Goal: Information Seeking & Learning: Learn about a topic

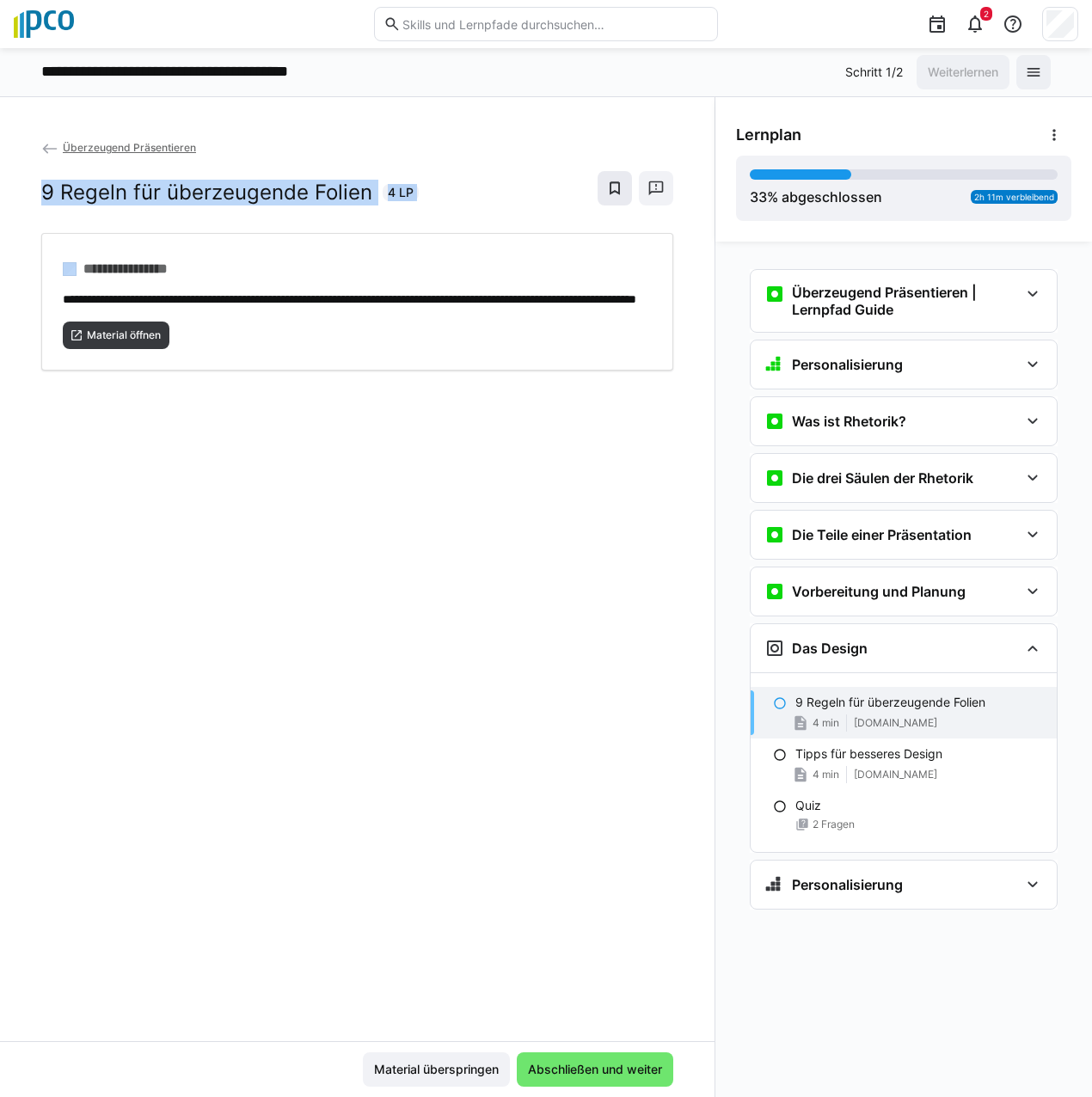
drag, startPoint x: 497, startPoint y: 154, endPoint x: 622, endPoint y: 178, distance: 127.3
click at [620, 183] on div "Überzeugend Präsentieren 9 Regeln für überzeugende Folien 4 LP" at bounding box center [358, 186] width 632 height 94
drag, startPoint x: 696, startPoint y: 33, endPoint x: 466, endPoint y: 0, distance: 232.4
click at [468, 15] on eds-input at bounding box center [546, 24] width 344 height 35
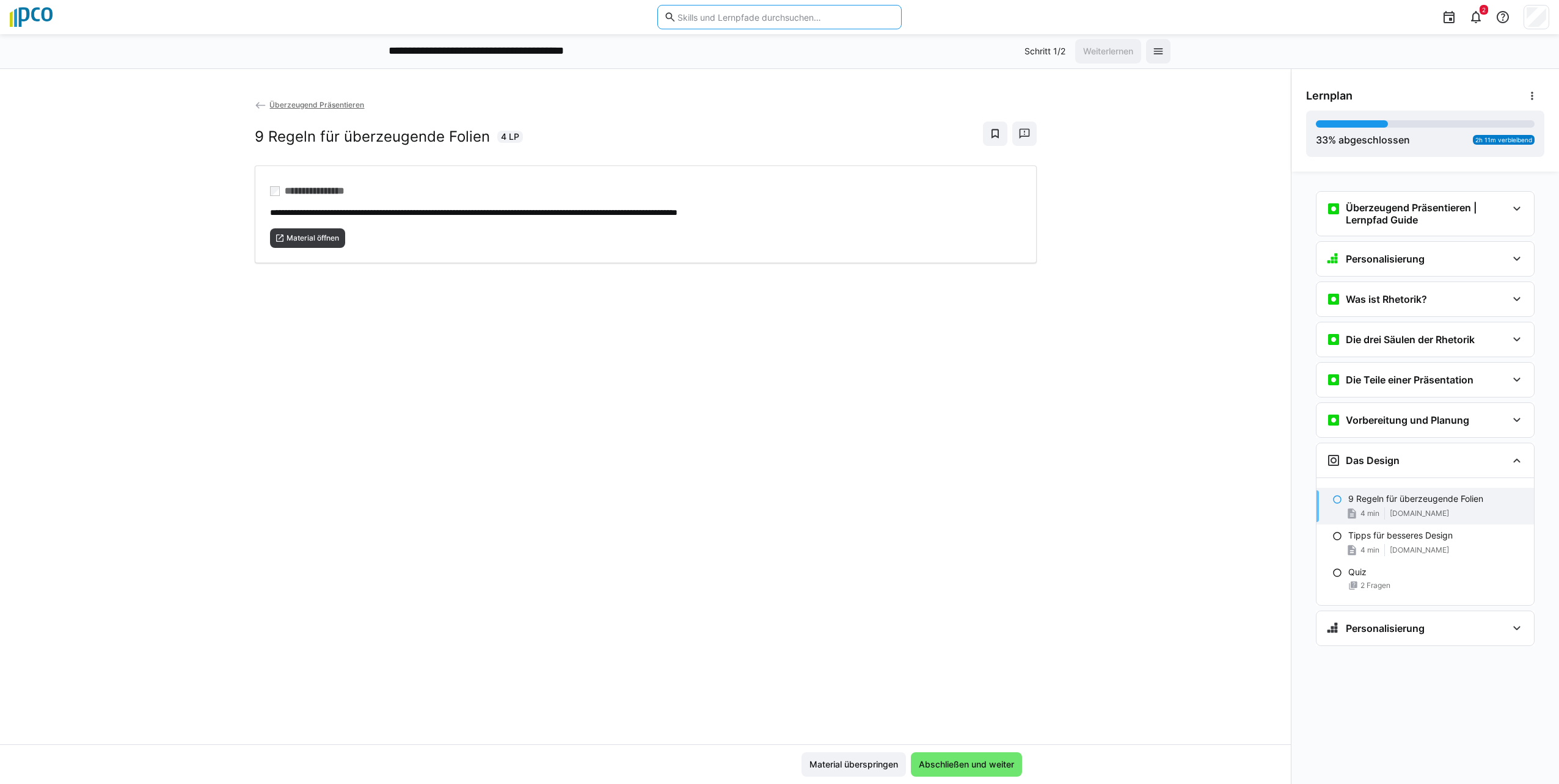
click at [693, 19] on input "text" at bounding box center [785, 17] width 219 height 11
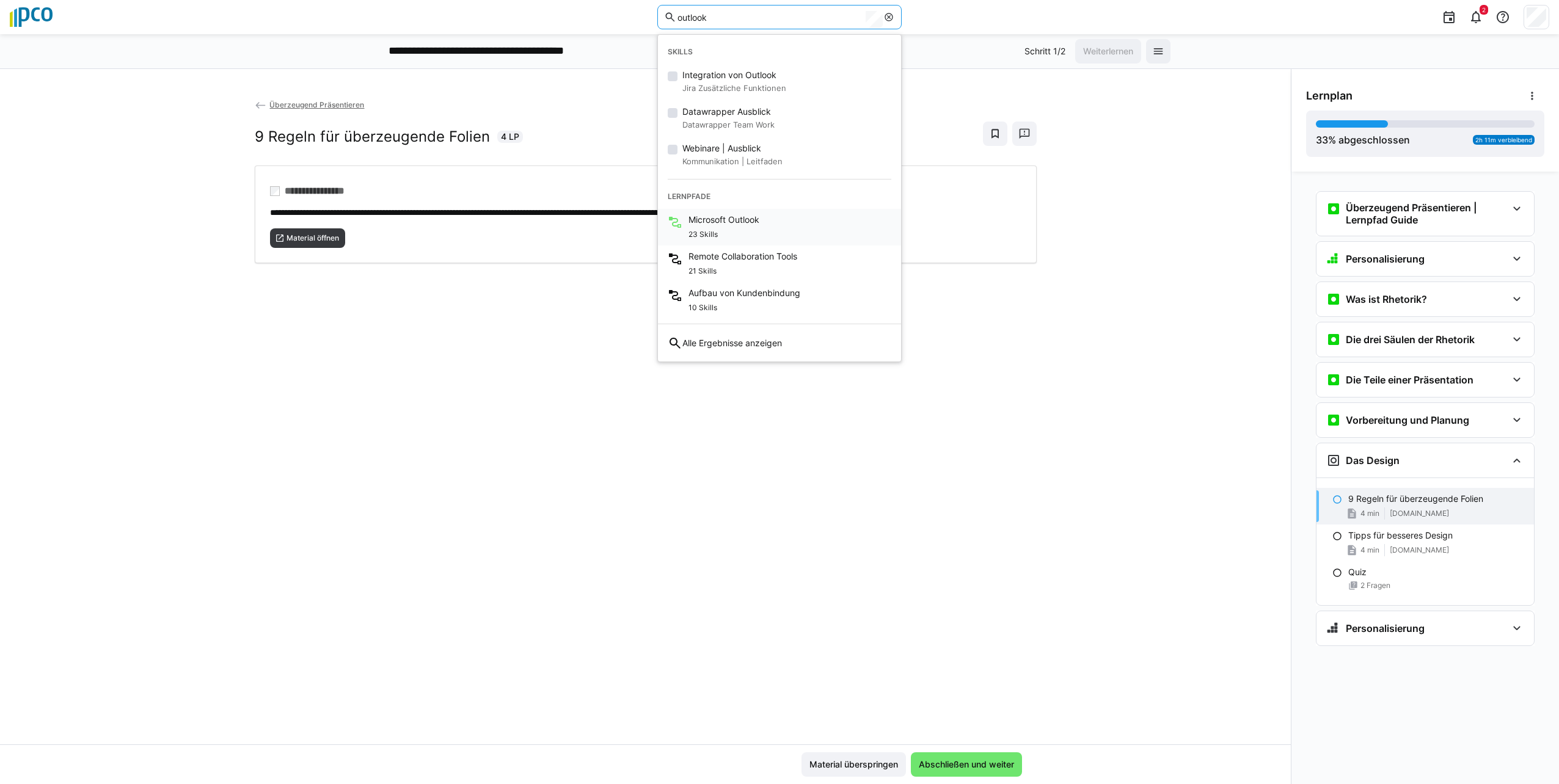
type input "outlook"
click at [724, 223] on span "Microsoft Outlook" at bounding box center [723, 220] width 71 height 12
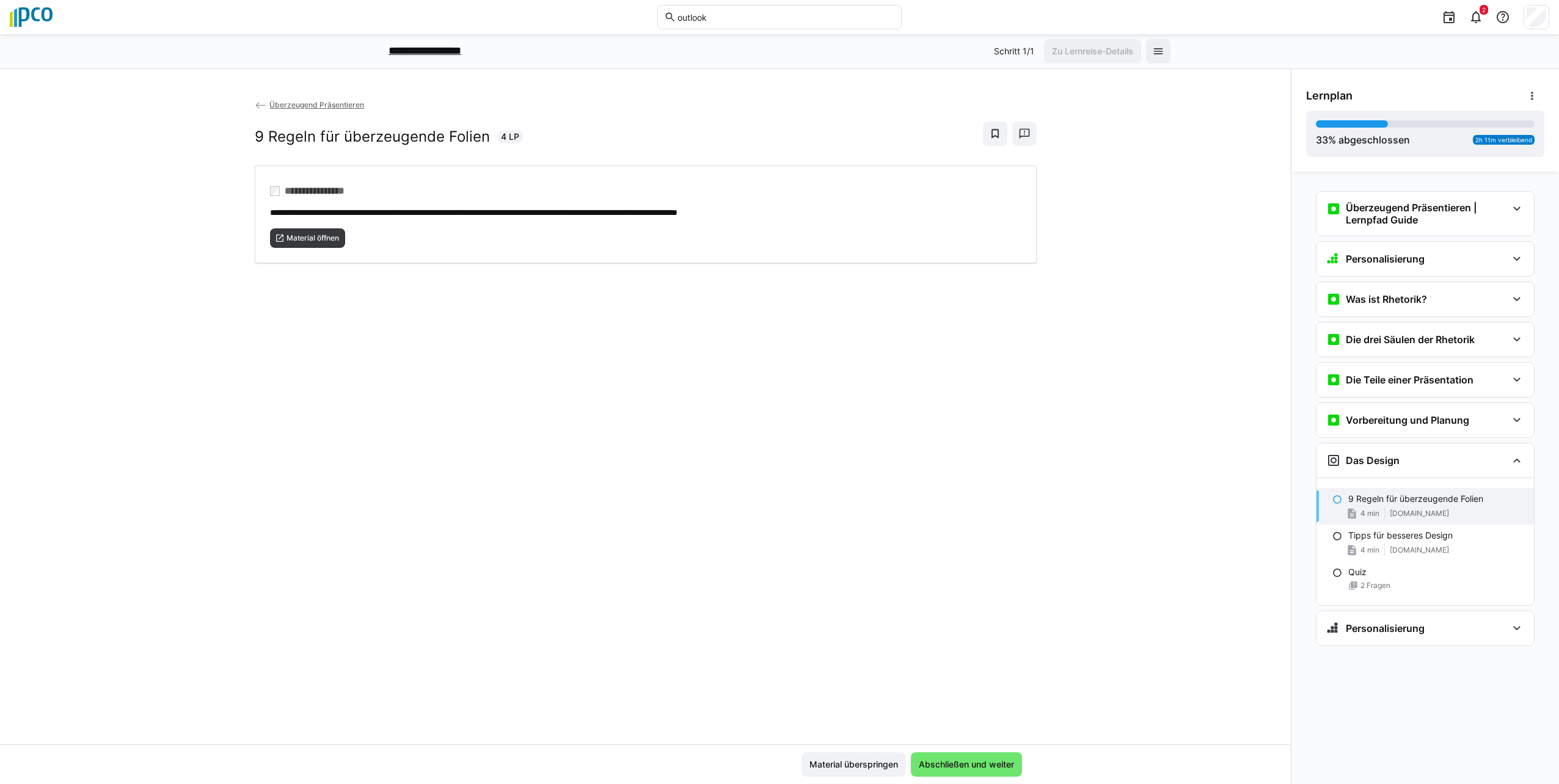
click at [445, 49] on p "**********" at bounding box center [435, 51] width 94 height 16
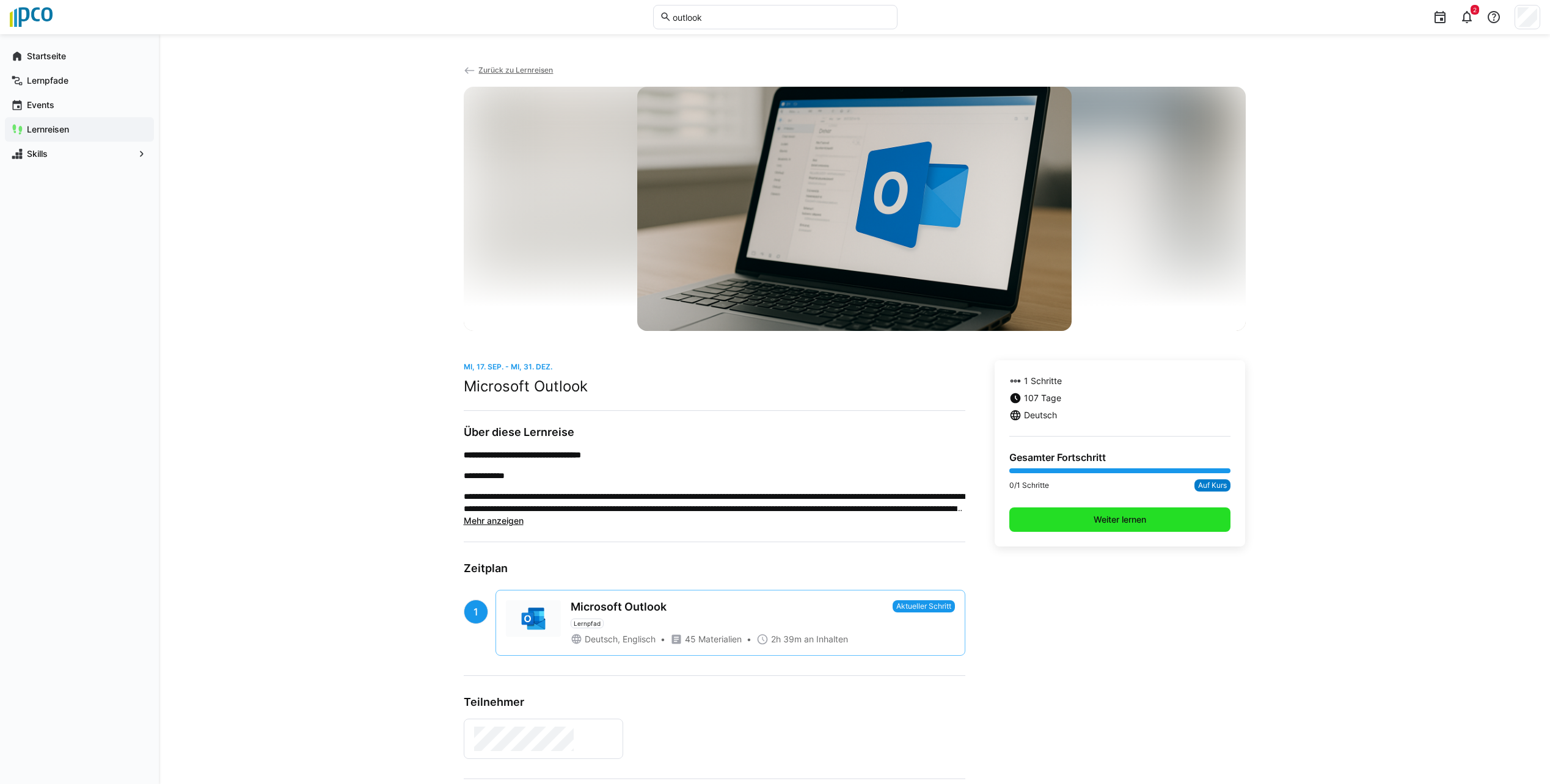
click at [775, 525] on span "Weiter lernen" at bounding box center [1120, 520] width 56 height 12
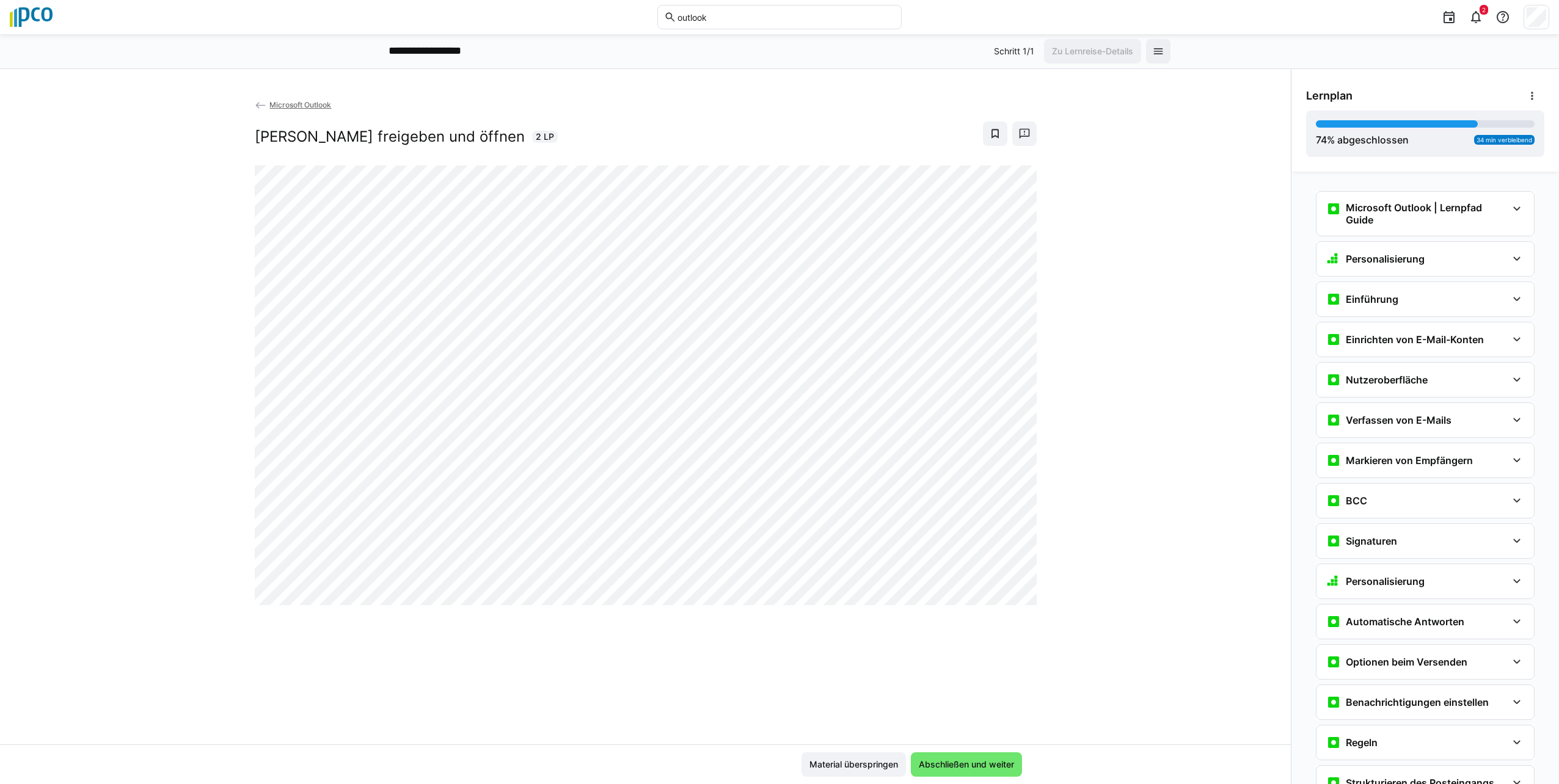
scroll to position [464, 0]
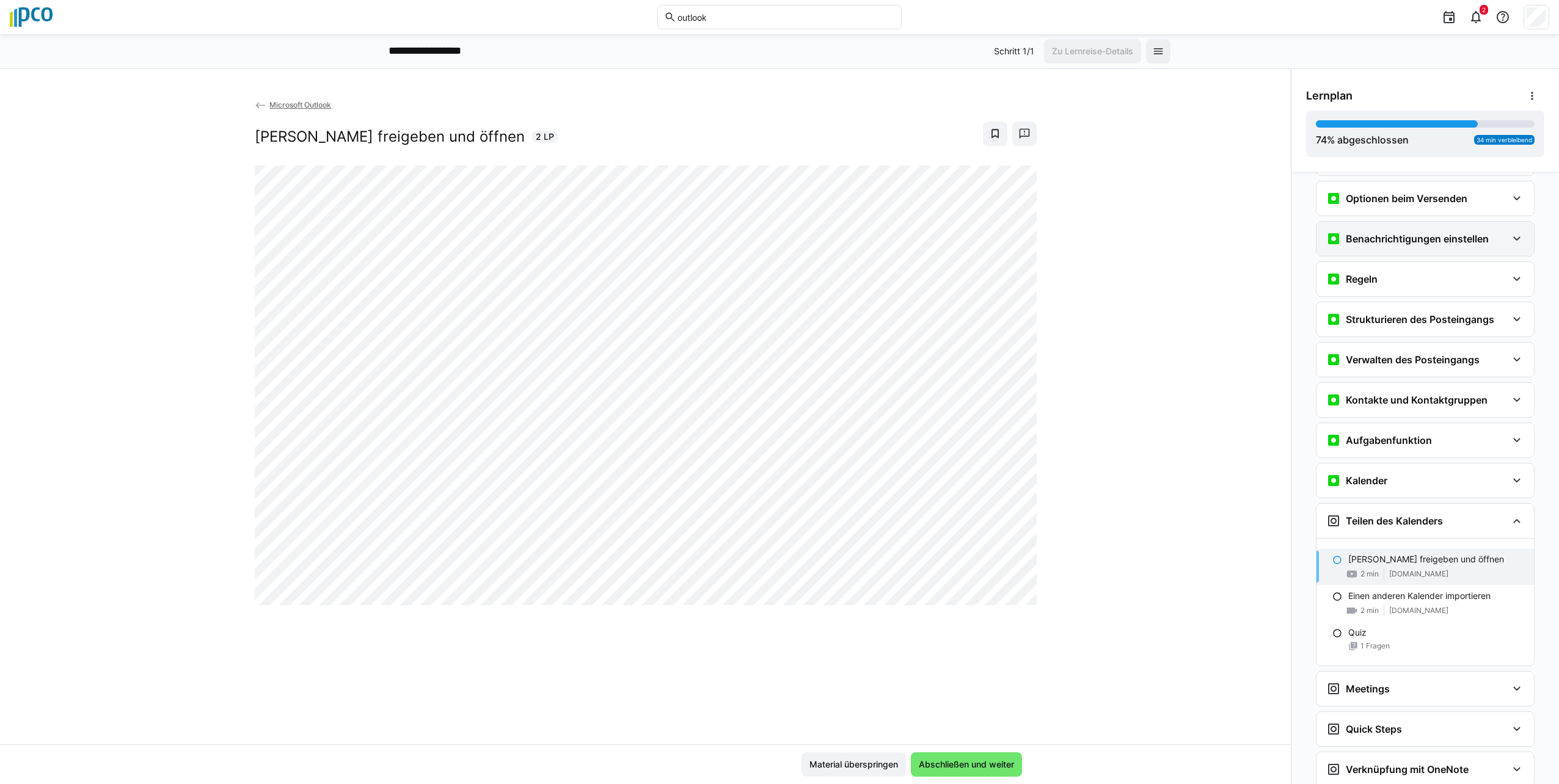
click at [775, 239] on h3 "Benachrichtigungen einstellen" at bounding box center [1417, 239] width 143 height 12
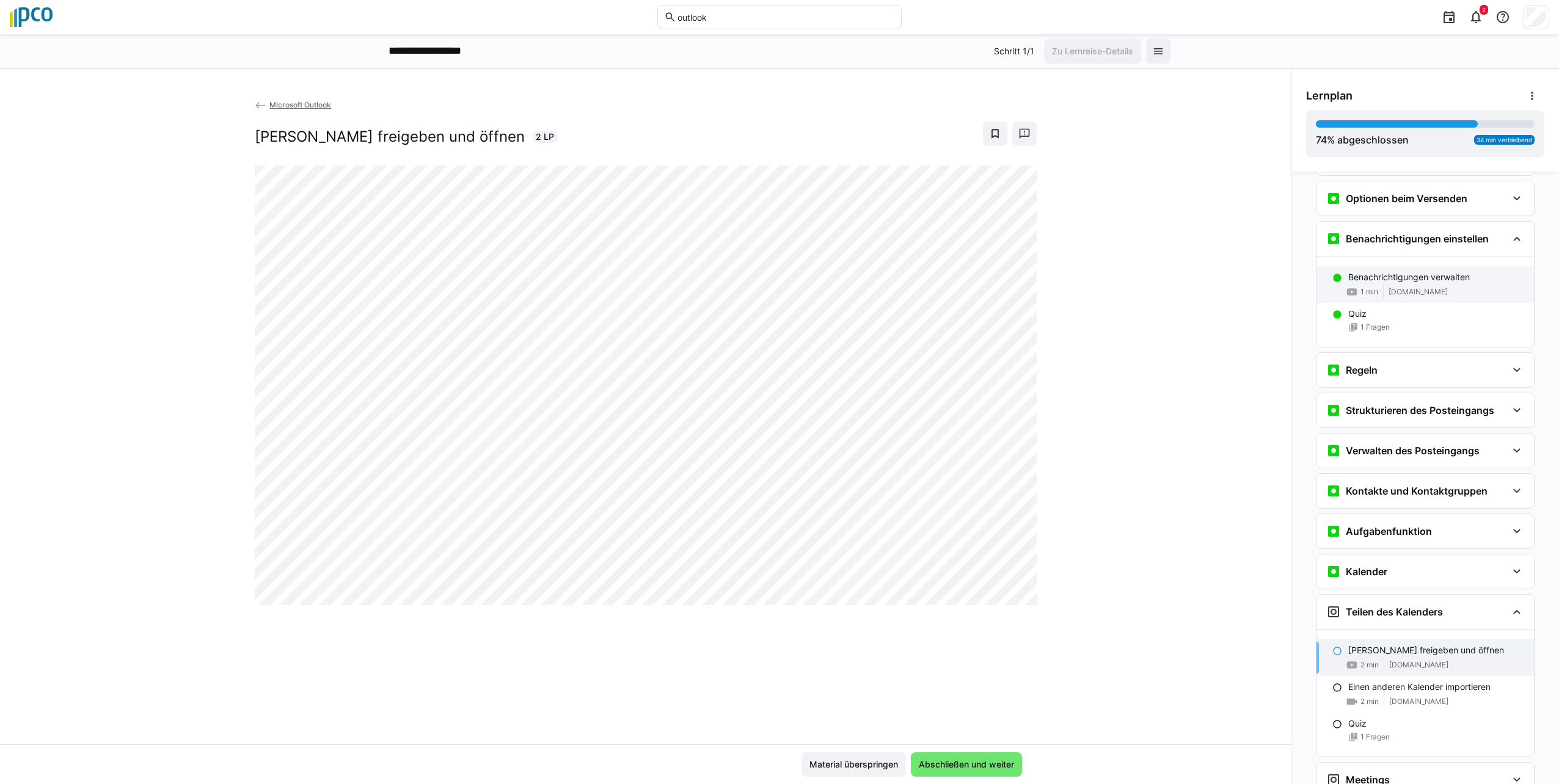
click at [775, 288] on span "[DOMAIN_NAME]" at bounding box center [1419, 292] width 60 height 10
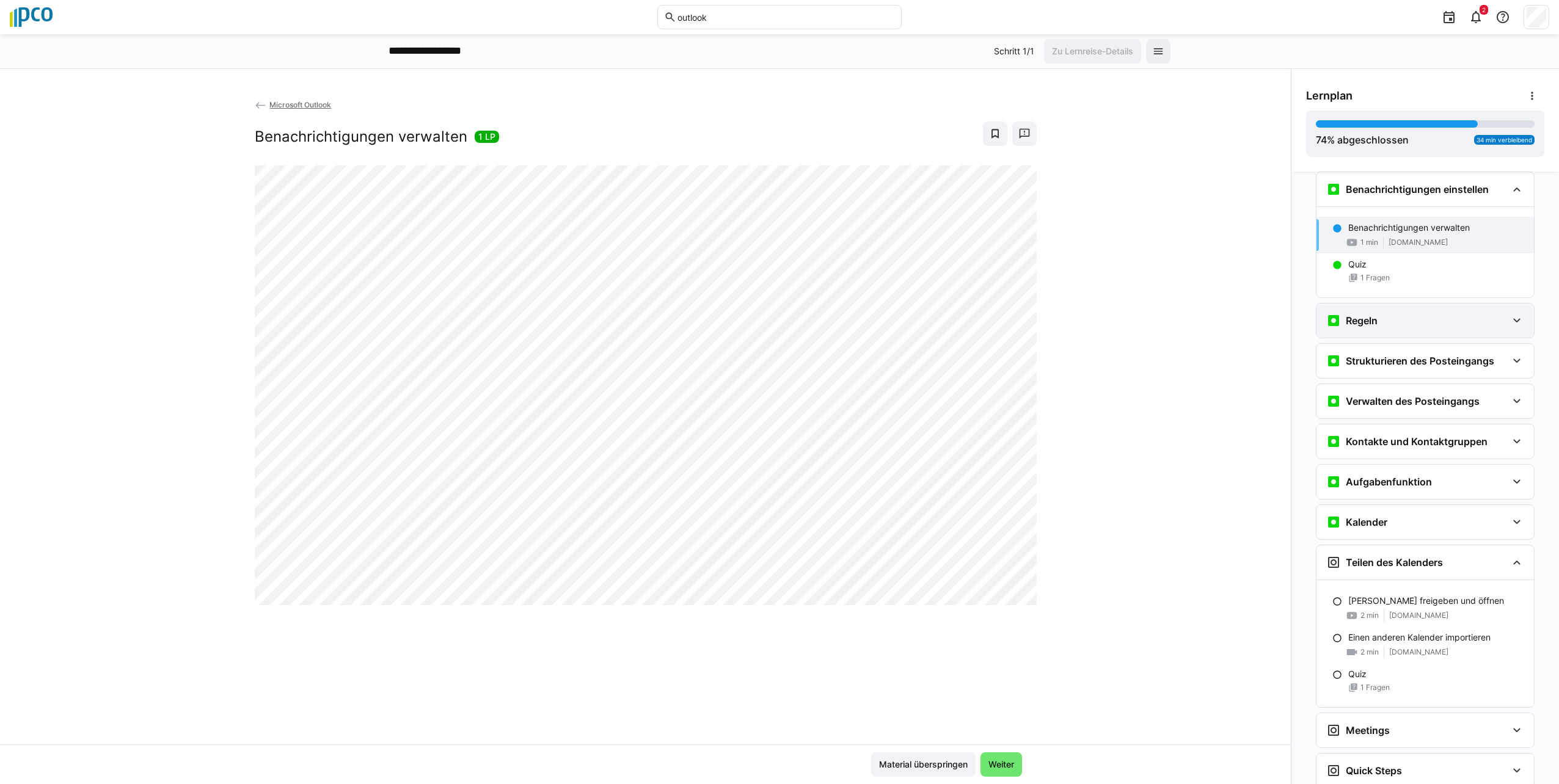
click at [775, 317] on eds-icon at bounding box center [1517, 320] width 14 height 14
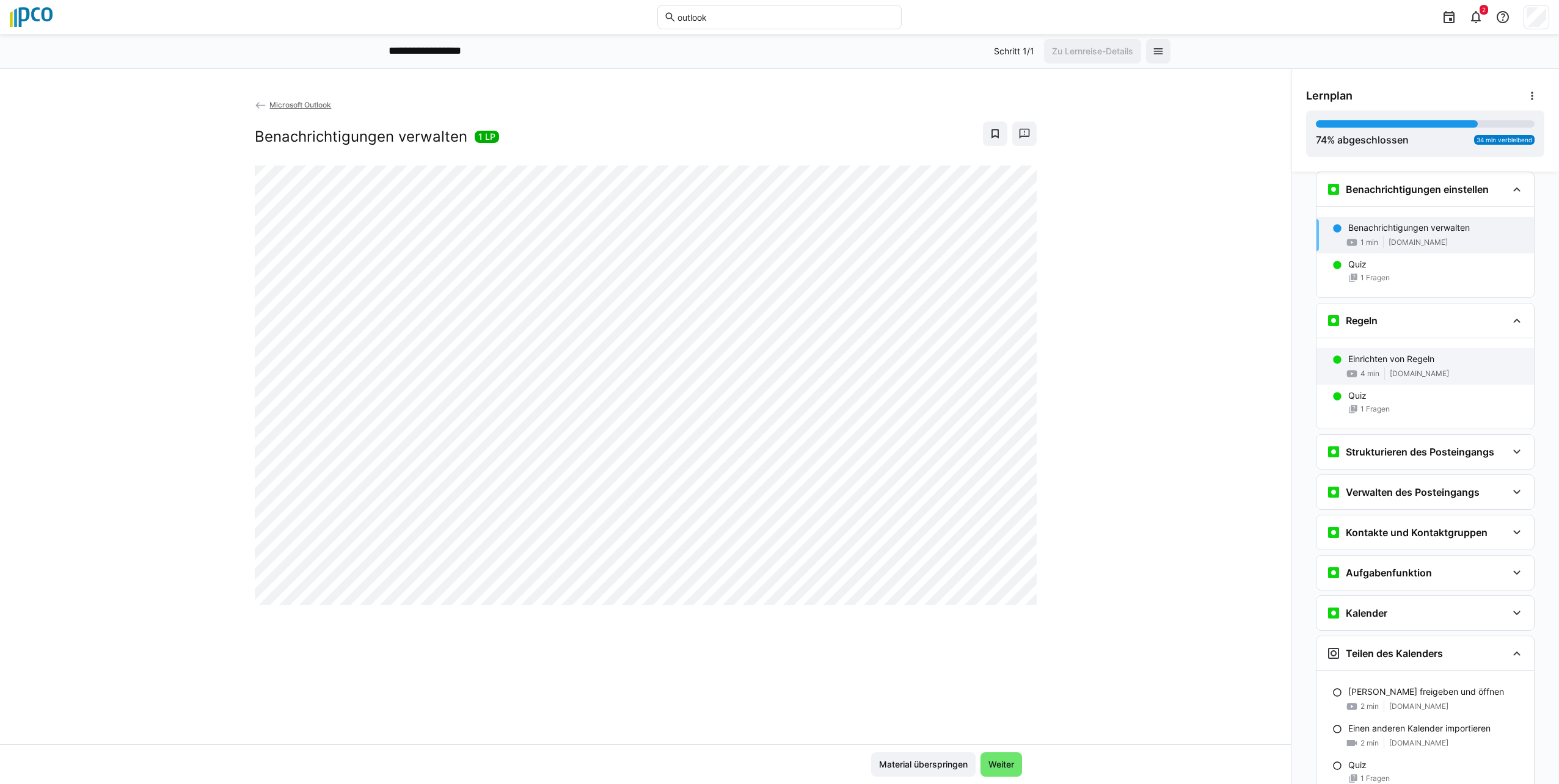
click at [775, 357] on p "Einrichten von Regeln" at bounding box center [1392, 359] width 86 height 12
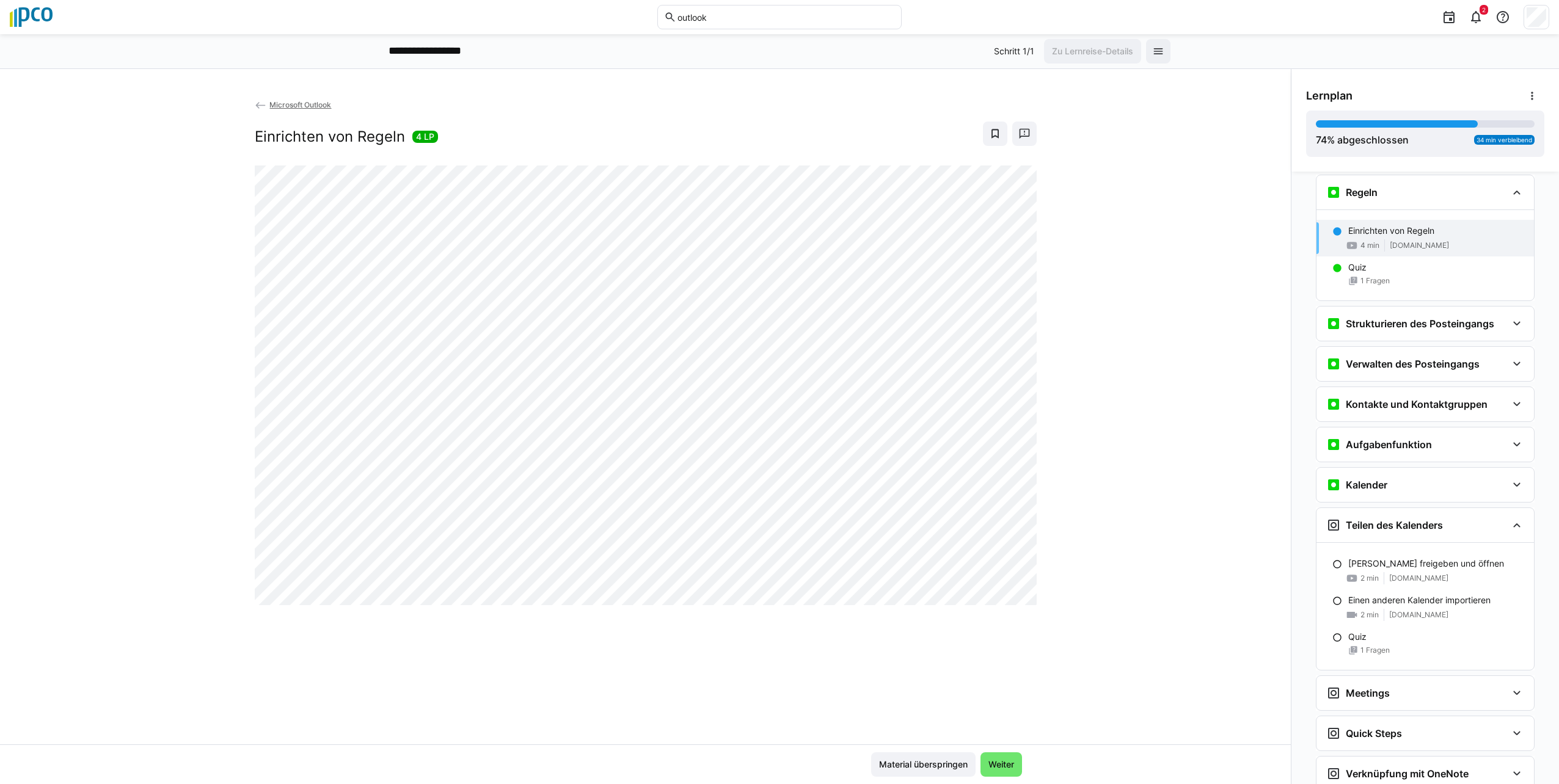
scroll to position [644, 0]
click at [775, 566] on p "[PERSON_NAME] freigeben und öffnen" at bounding box center [1426, 561] width 155 height 12
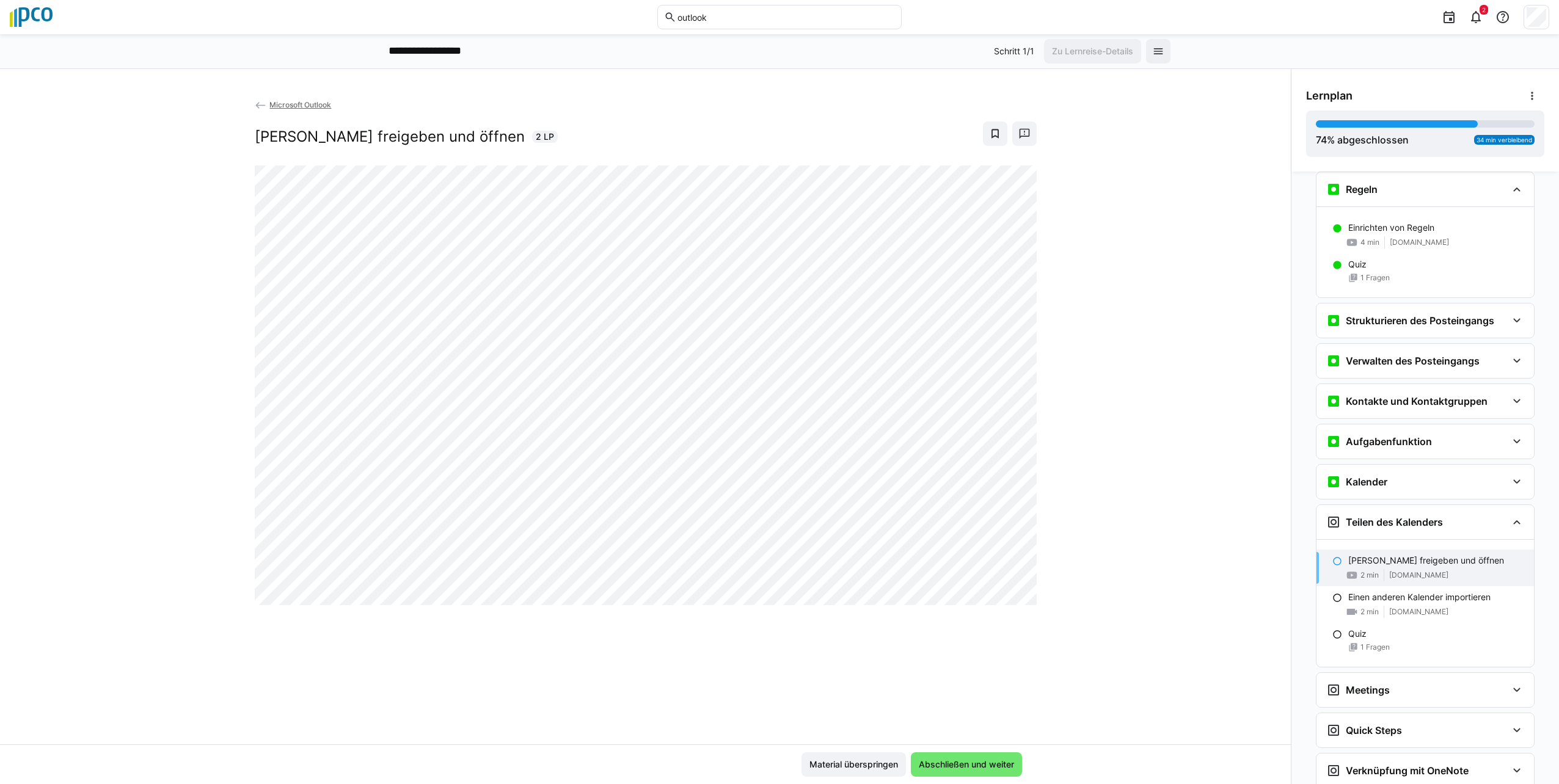
scroll to position [767, 0]
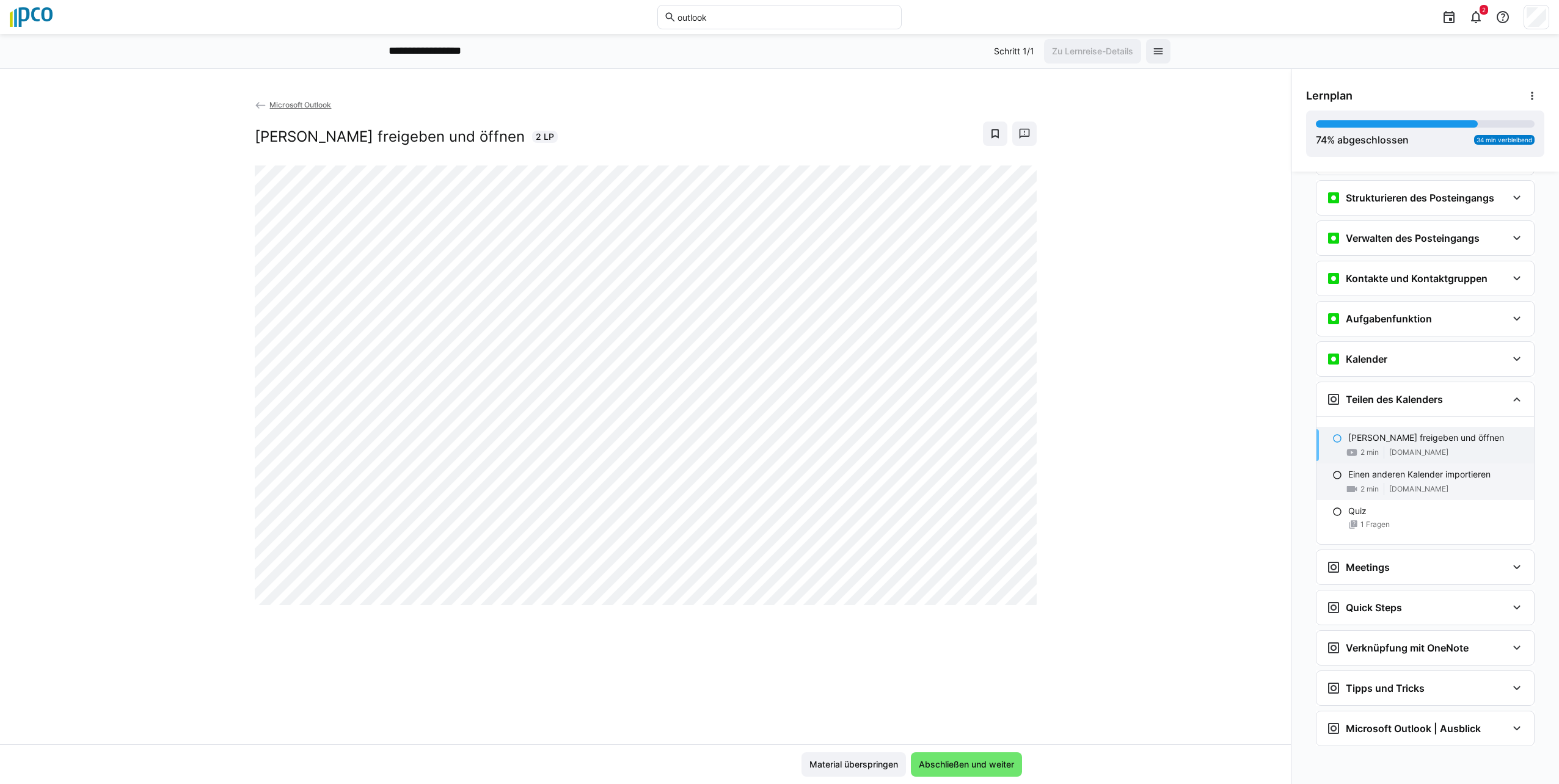
click at [775, 483] on div "2 min [DOMAIN_NAME]" at bounding box center [1436, 490] width 176 height 12
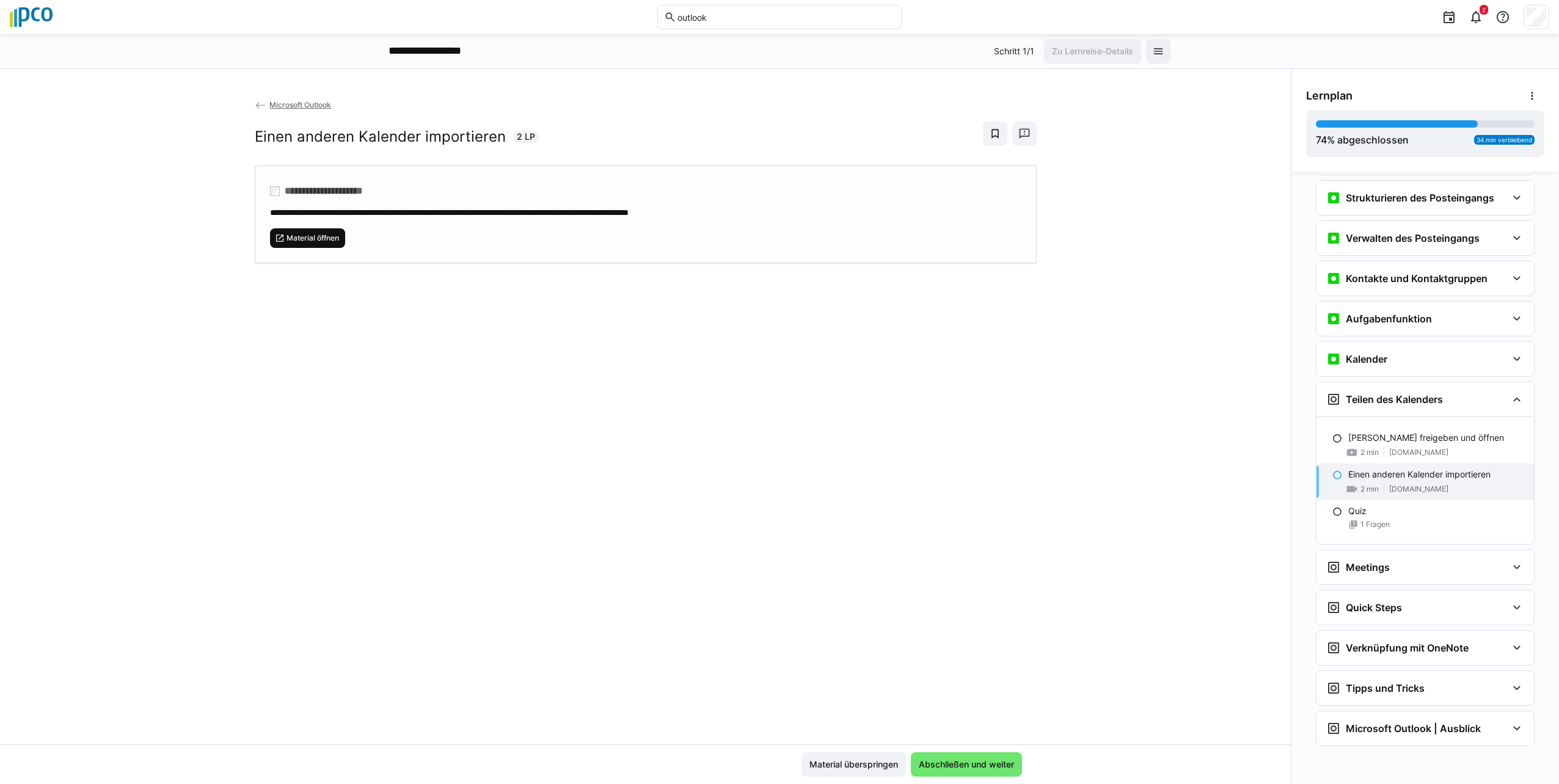
click at [307, 246] on span "Material öffnen" at bounding box center [308, 238] width 76 height 20
click at [775, 517] on div "Quiz 1 Fragen" at bounding box center [1425, 518] width 218 height 34
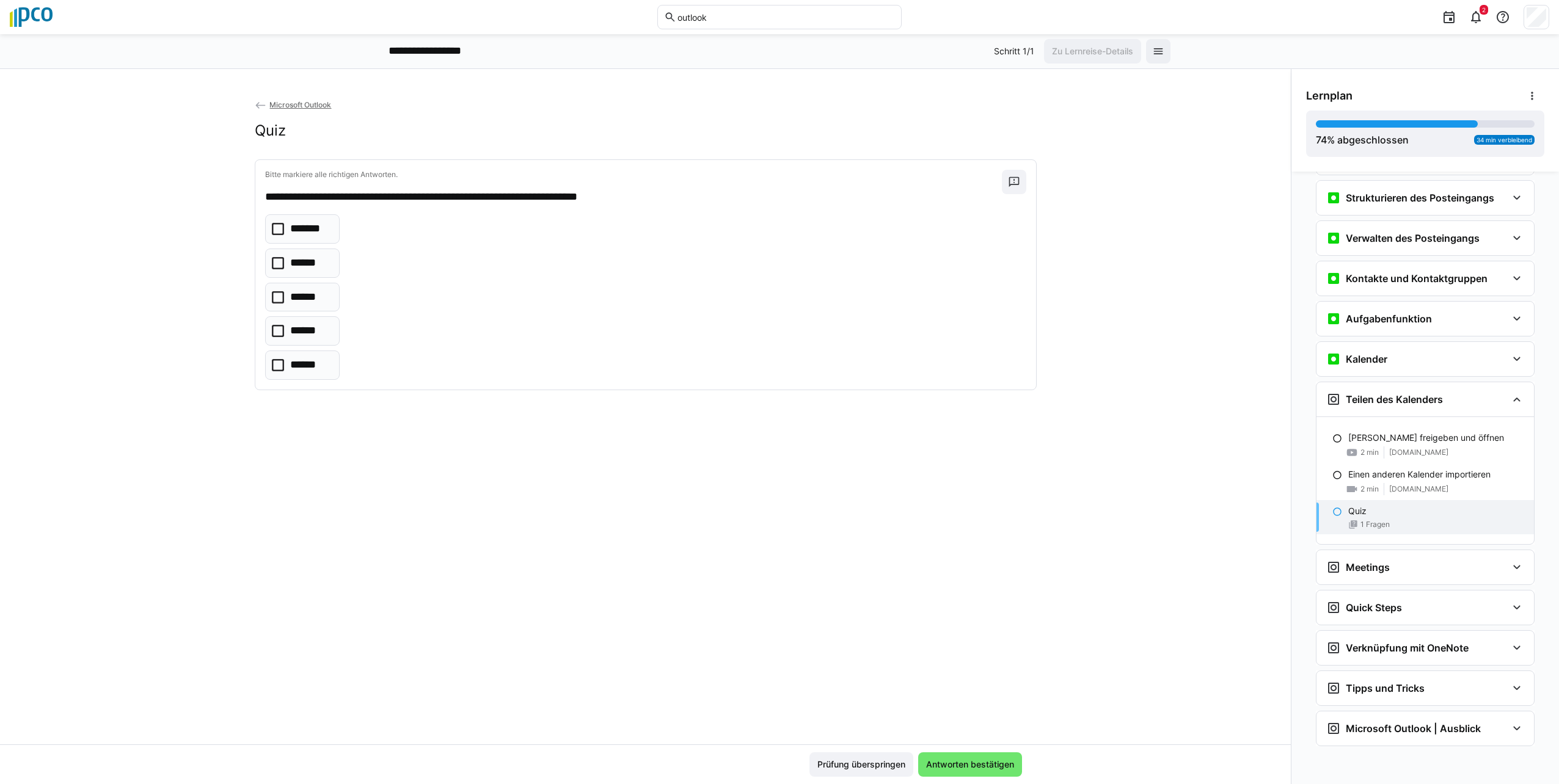
click at [272, 265] on icon at bounding box center [278, 264] width 12 height 12
click at [273, 330] on icon at bounding box center [278, 331] width 12 height 12
click at [775, 760] on span "Antworten bestätigen" at bounding box center [971, 765] width 92 height 12
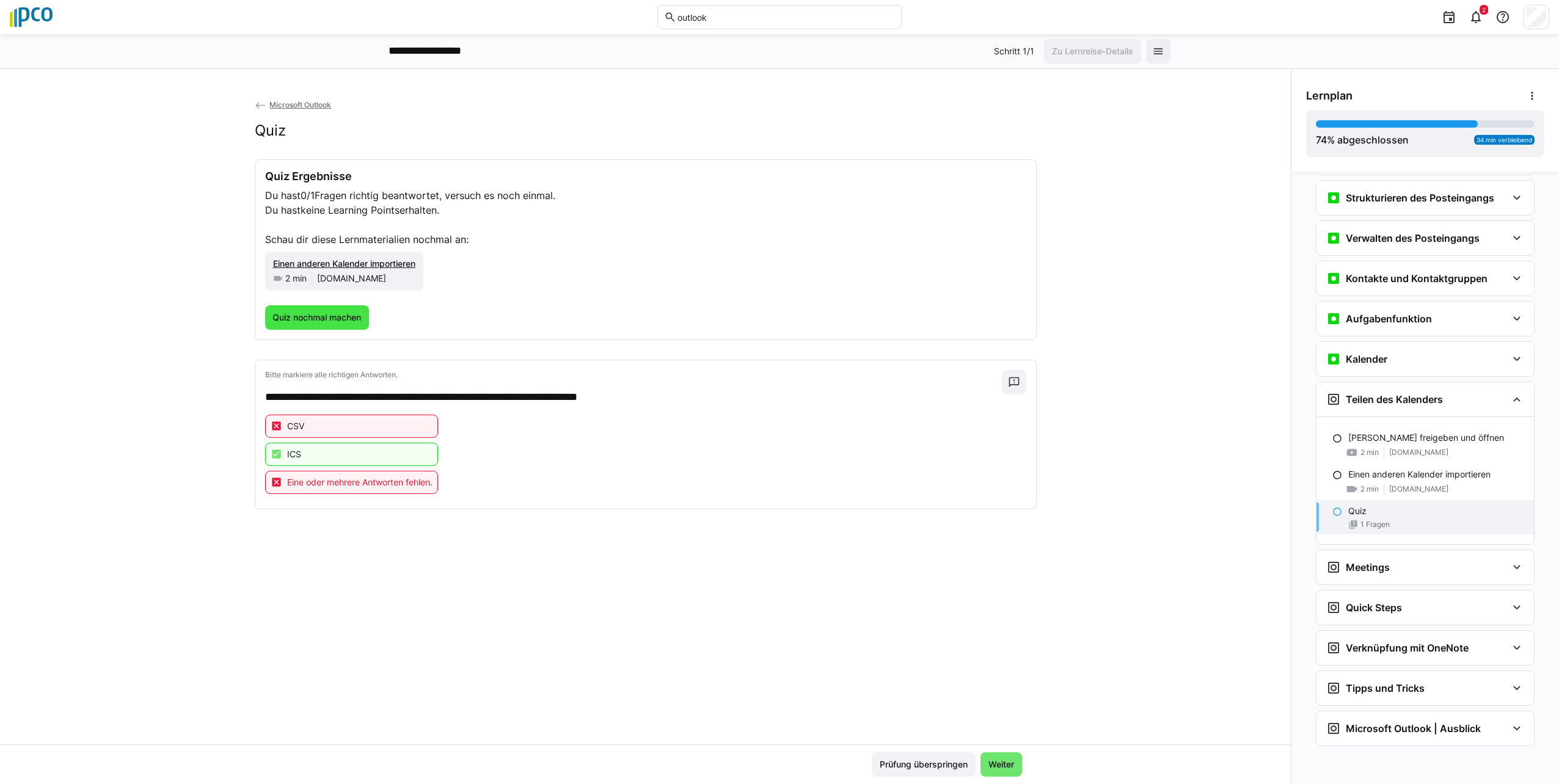
click at [300, 319] on span "Quiz nochmal machen" at bounding box center [316, 318] width 92 height 12
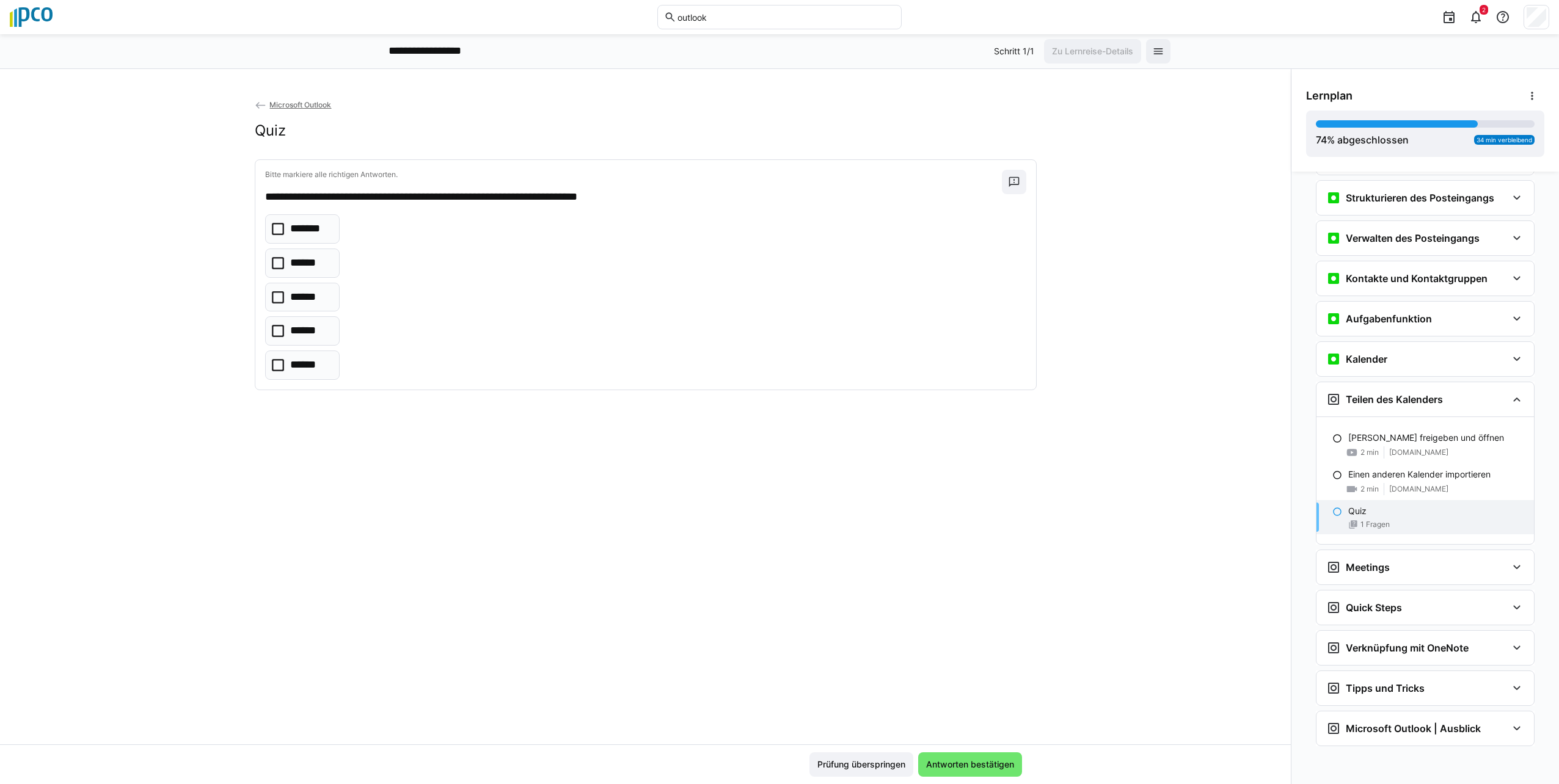
click at [272, 332] on icon at bounding box center [278, 331] width 12 height 12
click at [272, 299] on icon at bounding box center [278, 297] width 12 height 12
click at [275, 362] on icon at bounding box center [278, 366] width 12 height 12
click at [775, 776] on span "Antworten bestätigen" at bounding box center [971, 765] width 104 height 25
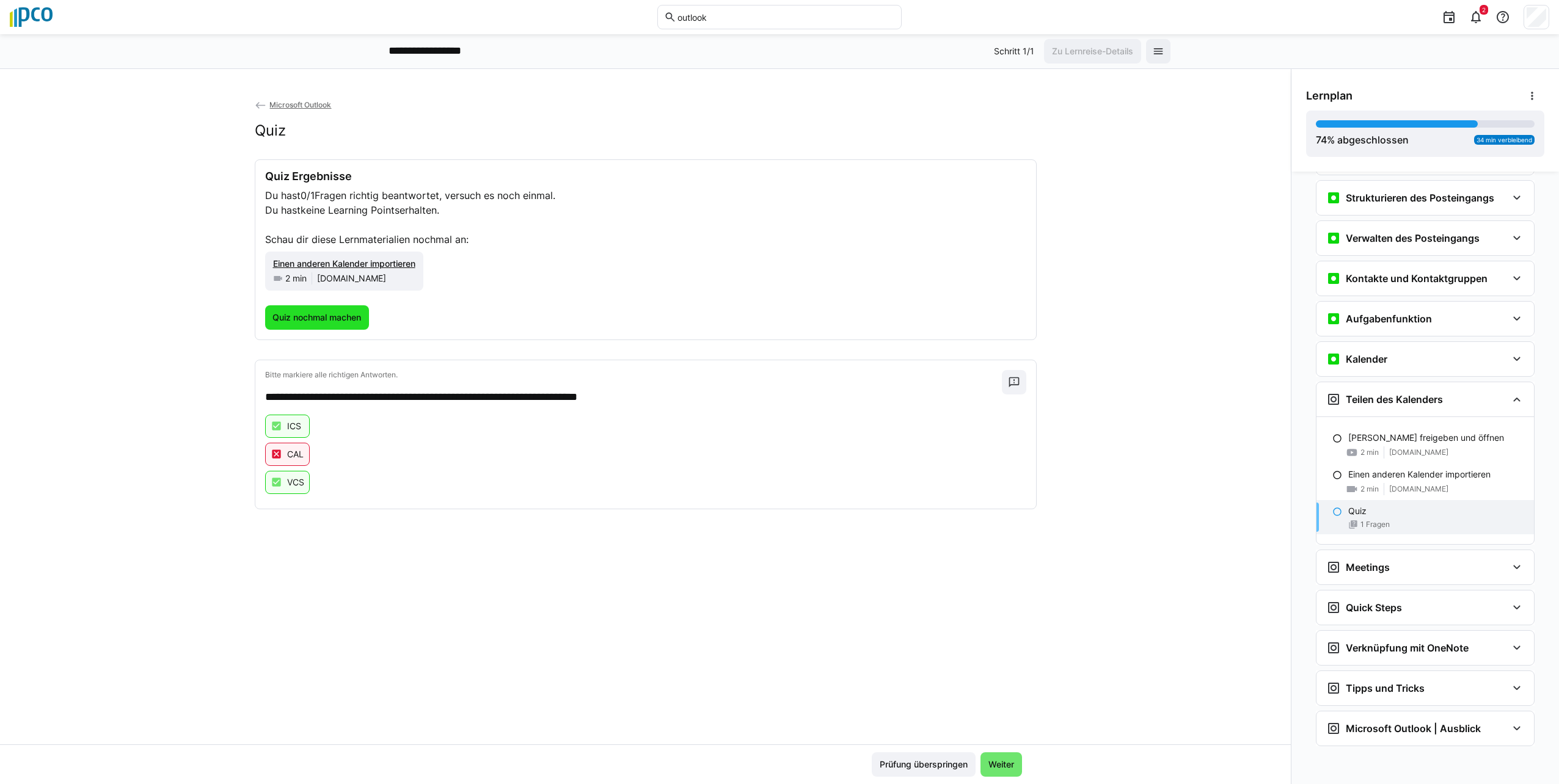
click at [310, 317] on span "Quiz nochmal machen" at bounding box center [316, 318] width 92 height 12
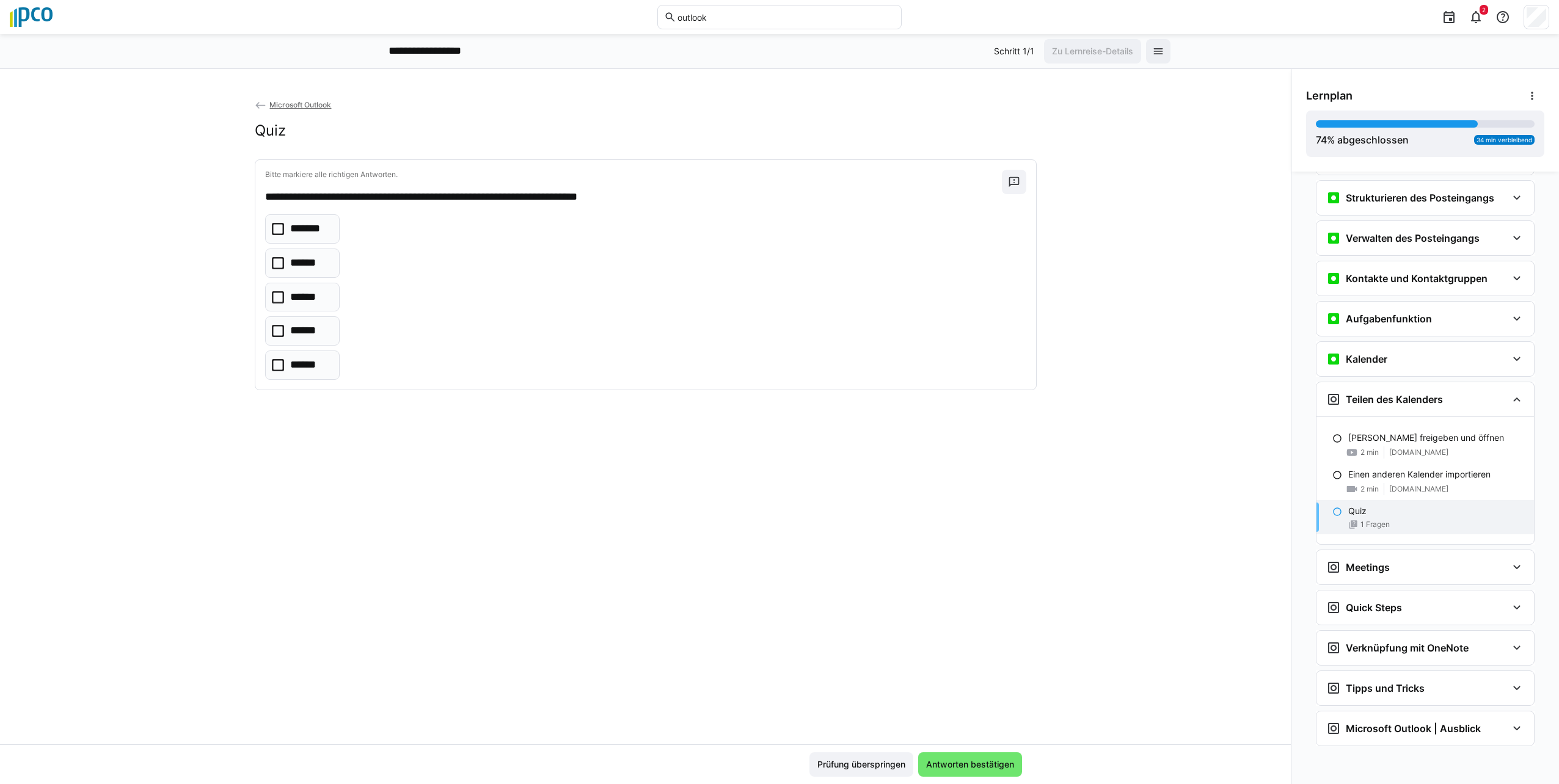
click at [286, 329] on eds-checkbox "******" at bounding box center [303, 331] width 75 height 29
click at [272, 370] on icon at bounding box center [278, 366] width 12 height 12
click at [775, 772] on span "Antworten bestätigen" at bounding box center [971, 765] width 104 height 25
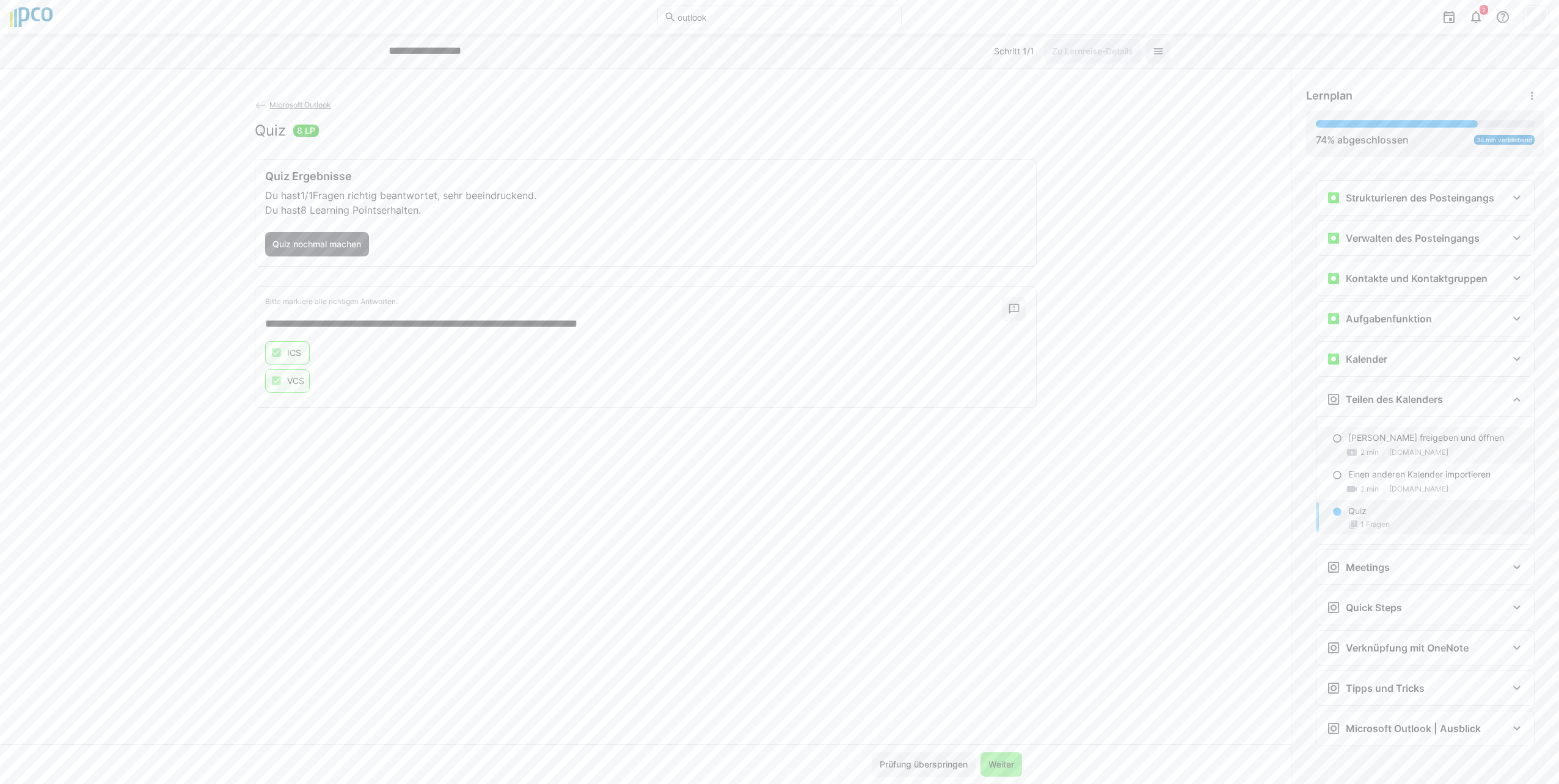
click at [775, 438] on eds-icon at bounding box center [1338, 438] width 10 height 10
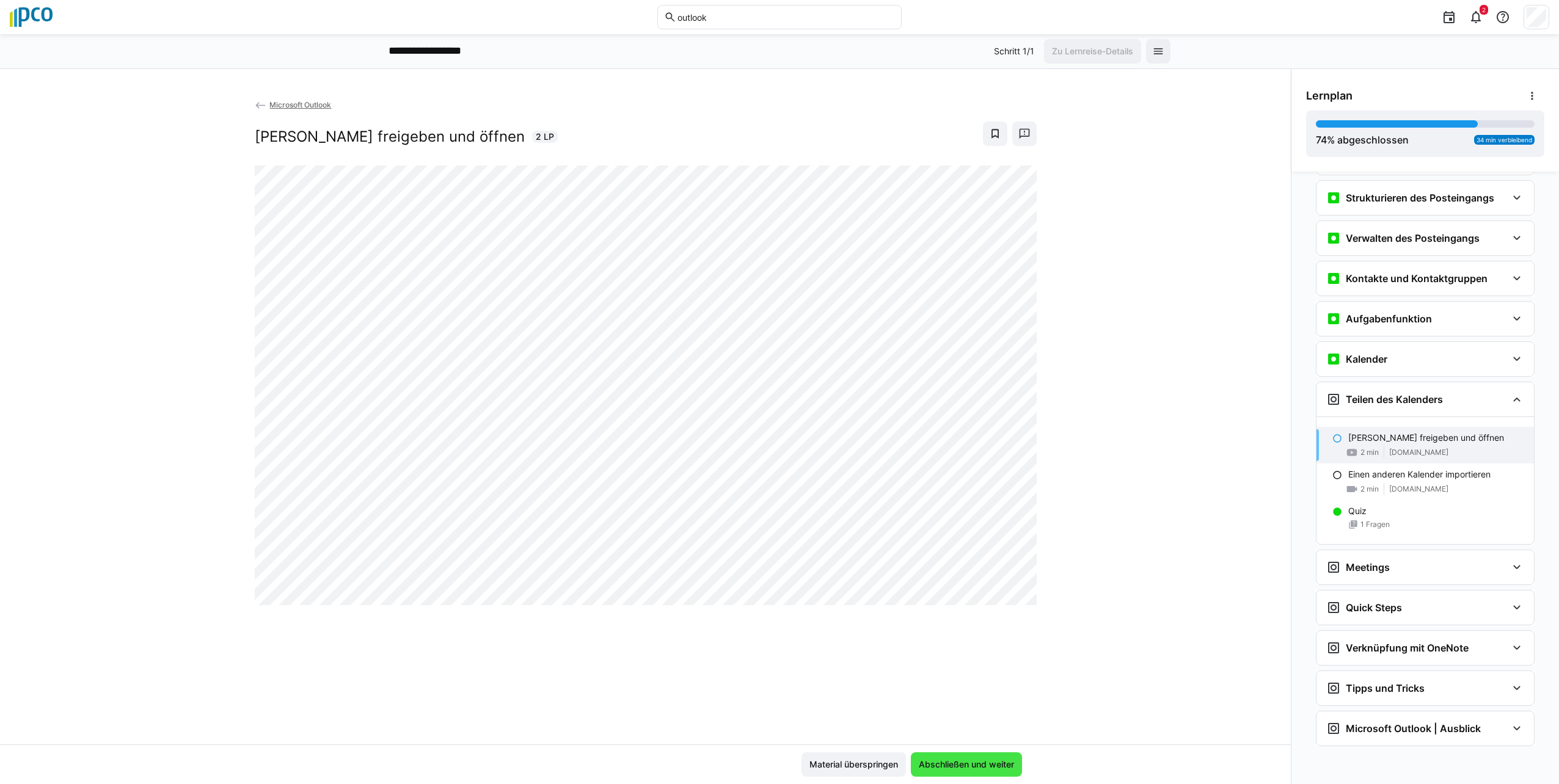
click at [775, 768] on span "Abschließen und weiter" at bounding box center [966, 765] width 99 height 12
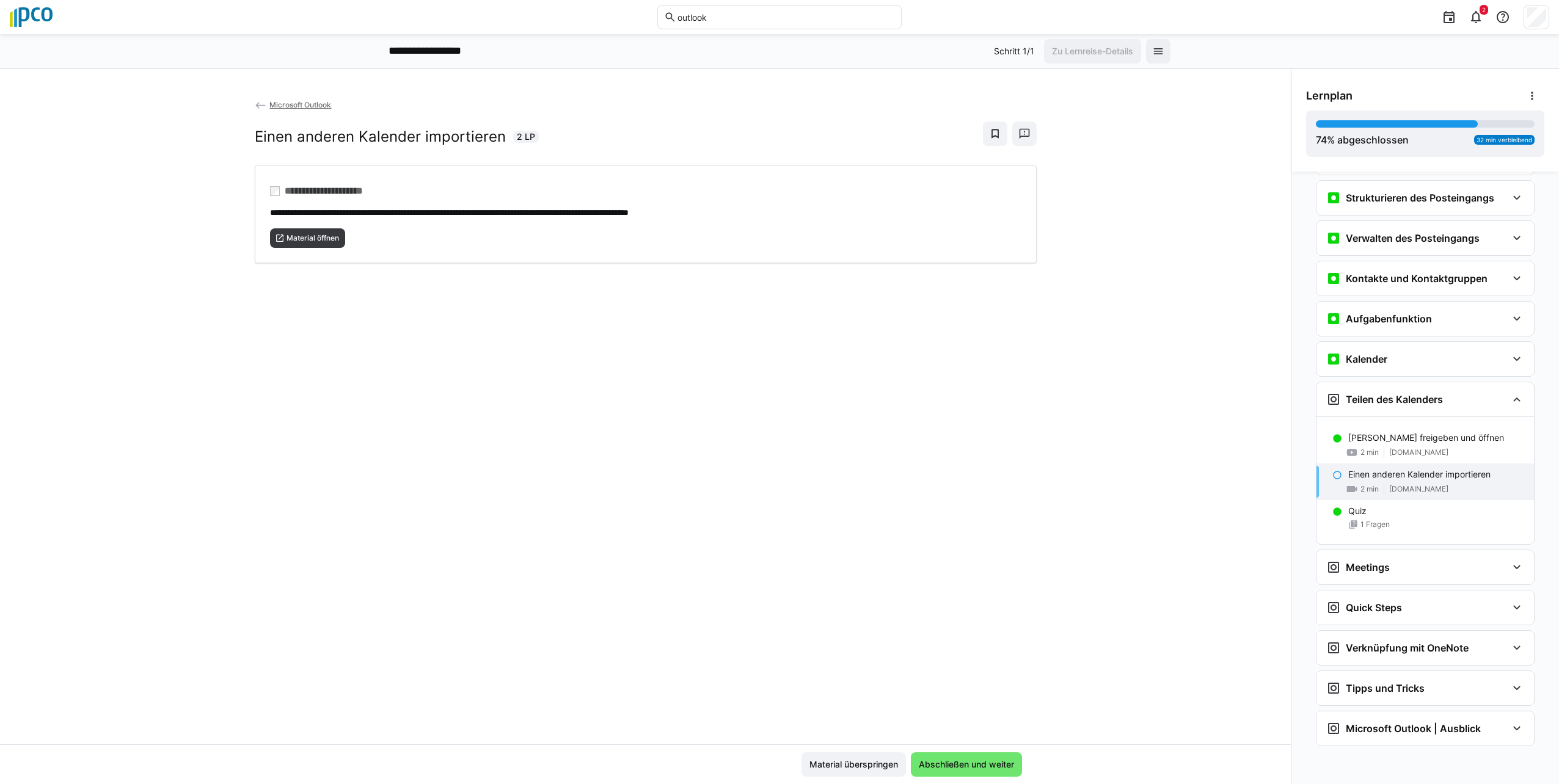
click at [775, 483] on div "Einen anderen Kalender importieren 2 min [DOMAIN_NAME]" at bounding box center [1425, 482] width 218 height 37
click at [775, 769] on span "Abschließen und weiter" at bounding box center [966, 765] width 99 height 12
click at [775, 771] on span "Abschließen und weiter" at bounding box center [966, 765] width 111 height 25
click at [308, 235] on span "Material öffnen" at bounding box center [313, 238] width 55 height 10
